Goal: Transaction & Acquisition: Download file/media

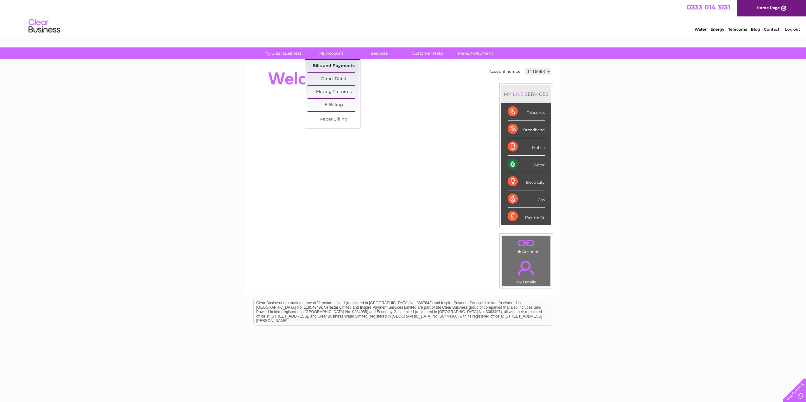
click at [331, 65] on link "Bills and Payments" at bounding box center [333, 66] width 52 height 13
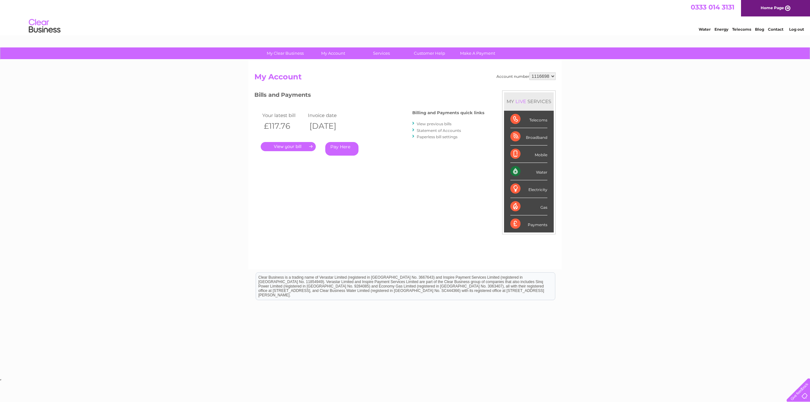
click at [447, 123] on link "View previous bills" at bounding box center [434, 124] width 35 height 5
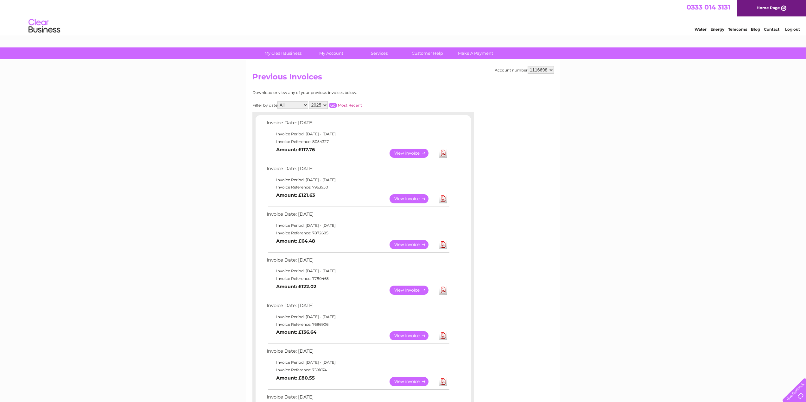
click at [443, 153] on link "Download" at bounding box center [443, 153] width 8 height 9
drag, startPoint x: 626, startPoint y: 243, endPoint x: 576, endPoint y: 193, distance: 70.7
click at [626, 243] on div "My Clear Business Login Details My Details My Preferences Link Account My Accou…" at bounding box center [403, 357] width 806 height 621
click at [632, 171] on div "My Clear Business Login Details My Details My Preferences Link Account My Accou…" at bounding box center [403, 357] width 806 height 621
click at [619, 116] on div "My Clear Business Login Details My Details My Preferences Link Account My Accou…" at bounding box center [403, 357] width 806 height 621
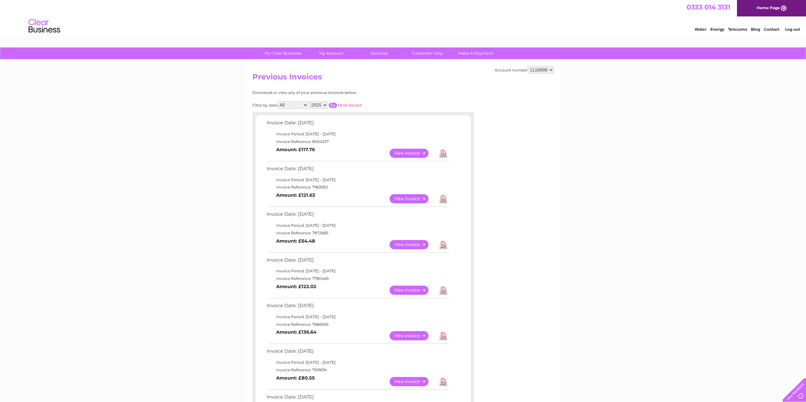
click at [623, 194] on div "My Clear Business Login Details My Details My Preferences Link Account My Accou…" at bounding box center [403, 357] width 806 height 621
click at [104, 205] on div "My Clear Business Login Details My Details My Preferences Link Account My Accou…" at bounding box center [403, 357] width 806 height 621
click at [117, 310] on div "My Clear Business Login Details My Details My Preferences Link Account My Accou…" at bounding box center [403, 357] width 806 height 621
click at [111, 191] on div "My Clear Business Login Details My Details My Preferences Link Account My Accou…" at bounding box center [403, 357] width 806 height 621
click at [130, 303] on div "My Clear Business Login Details My Details My Preferences Link Account My Accou…" at bounding box center [403, 357] width 806 height 621
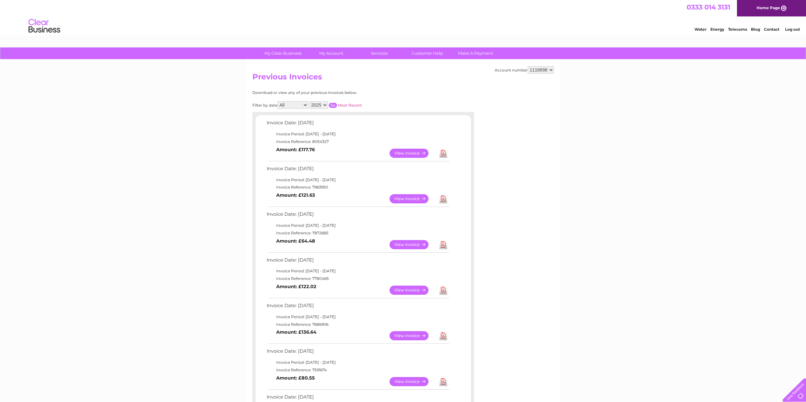
click at [145, 153] on div "My Clear Business Login Details My Details My Preferences Link Account My Accou…" at bounding box center [403, 357] width 806 height 621
click at [161, 268] on div "My Clear Business Login Details My Details My Preferences Link Account My Accou…" at bounding box center [403, 357] width 806 height 621
click at [168, 204] on div "My Clear Business Login Details My Details My Preferences Link Account My Accou…" at bounding box center [403, 357] width 806 height 621
click at [169, 122] on div "My Clear Business Login Details My Details My Preferences Link Account My Accou…" at bounding box center [403, 357] width 806 height 621
click at [162, 86] on div "My Clear Business Login Details My Details My Preferences Link Account My Accou…" at bounding box center [403, 357] width 806 height 621
